Goal: Check status: Check status

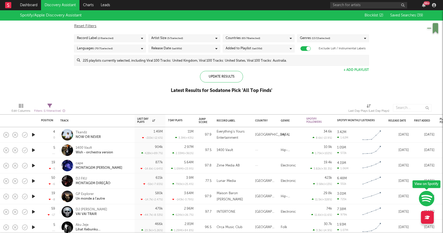
click at [60, 4] on link "Discovery Assistant" at bounding box center [60, 5] width 38 height 10
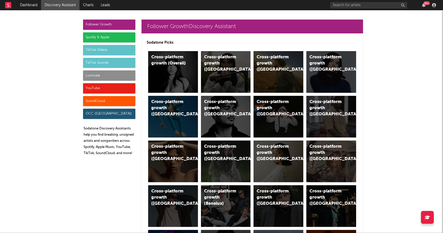
click at [115, 75] on div "Luminate" at bounding box center [109, 75] width 52 height 10
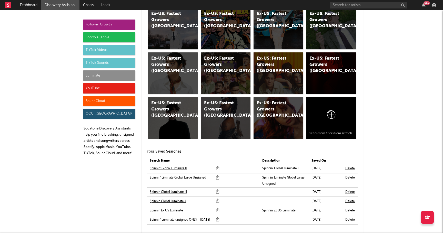
scroll to position [3166, 0]
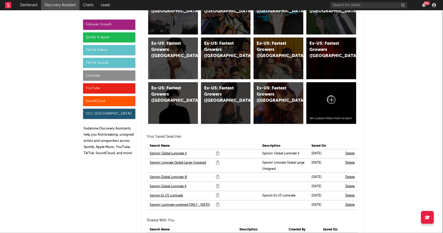
click at [168, 184] on link "Spinnin Global Luminate 4" at bounding box center [168, 186] width 37 height 6
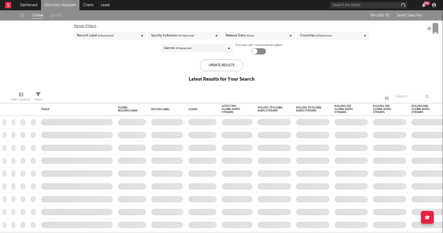
checkbox input "true"
